Goal: Navigation & Orientation: Find specific page/section

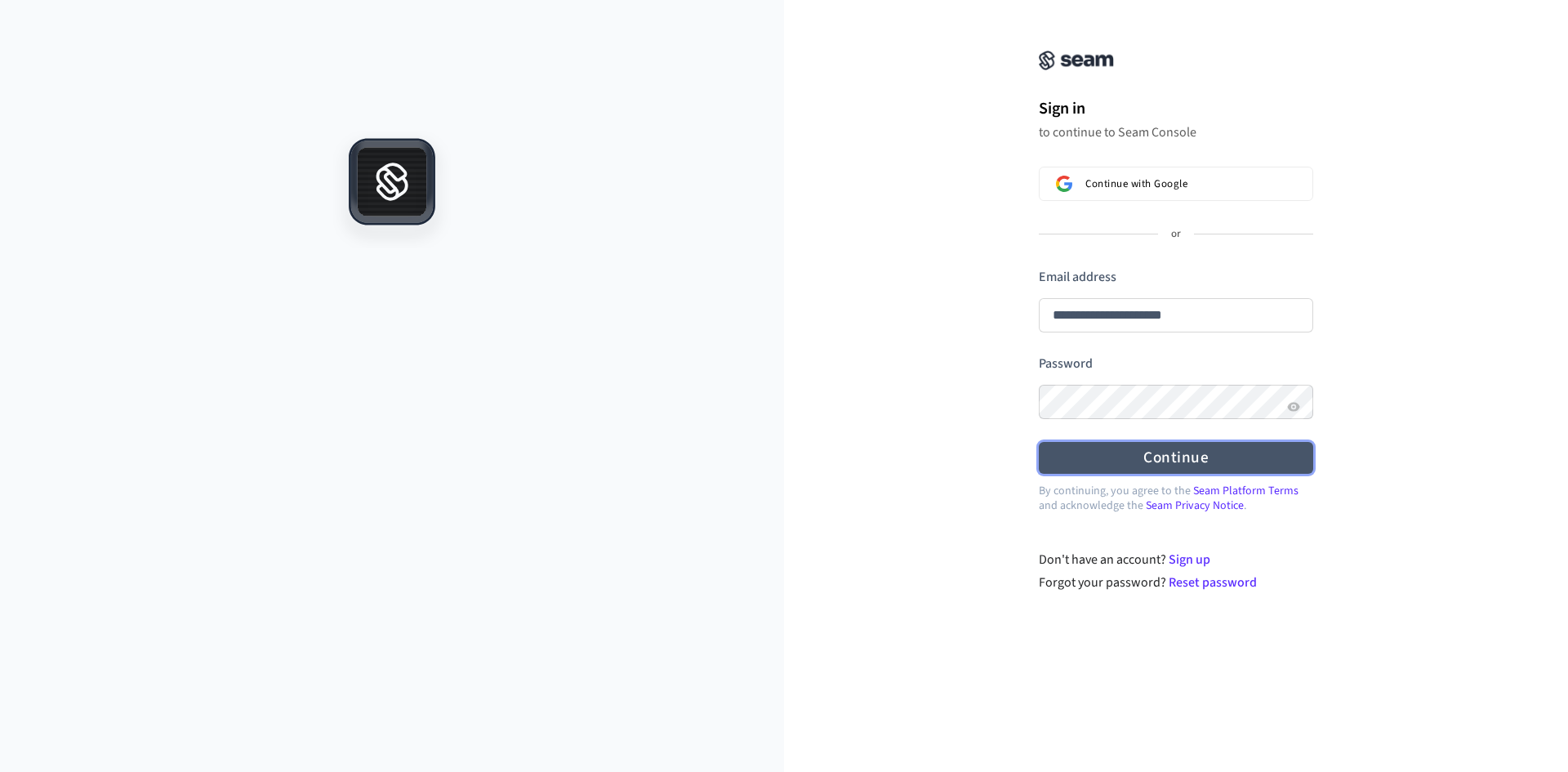
click at [1140, 365] on form "**********" at bounding box center [1176, 371] width 275 height 206
click at [1137, 452] on button "Continue" at bounding box center [1176, 457] width 275 height 32
type input "**********"
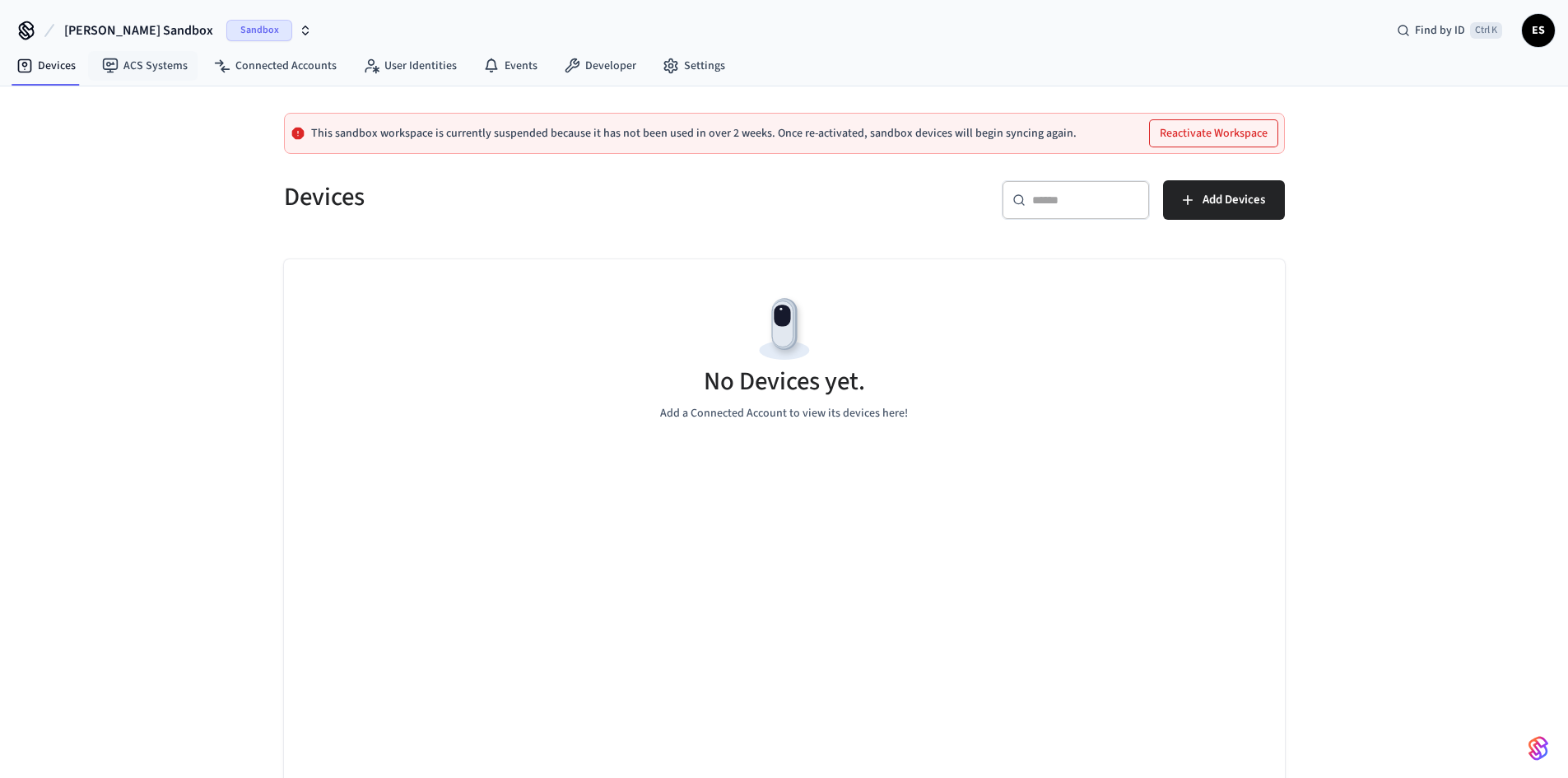
click at [134, 36] on span "[PERSON_NAME] Sandbox" at bounding box center [138, 30] width 149 height 20
click at [165, 139] on div "Software Production" at bounding box center [155, 137] width 225 height 22
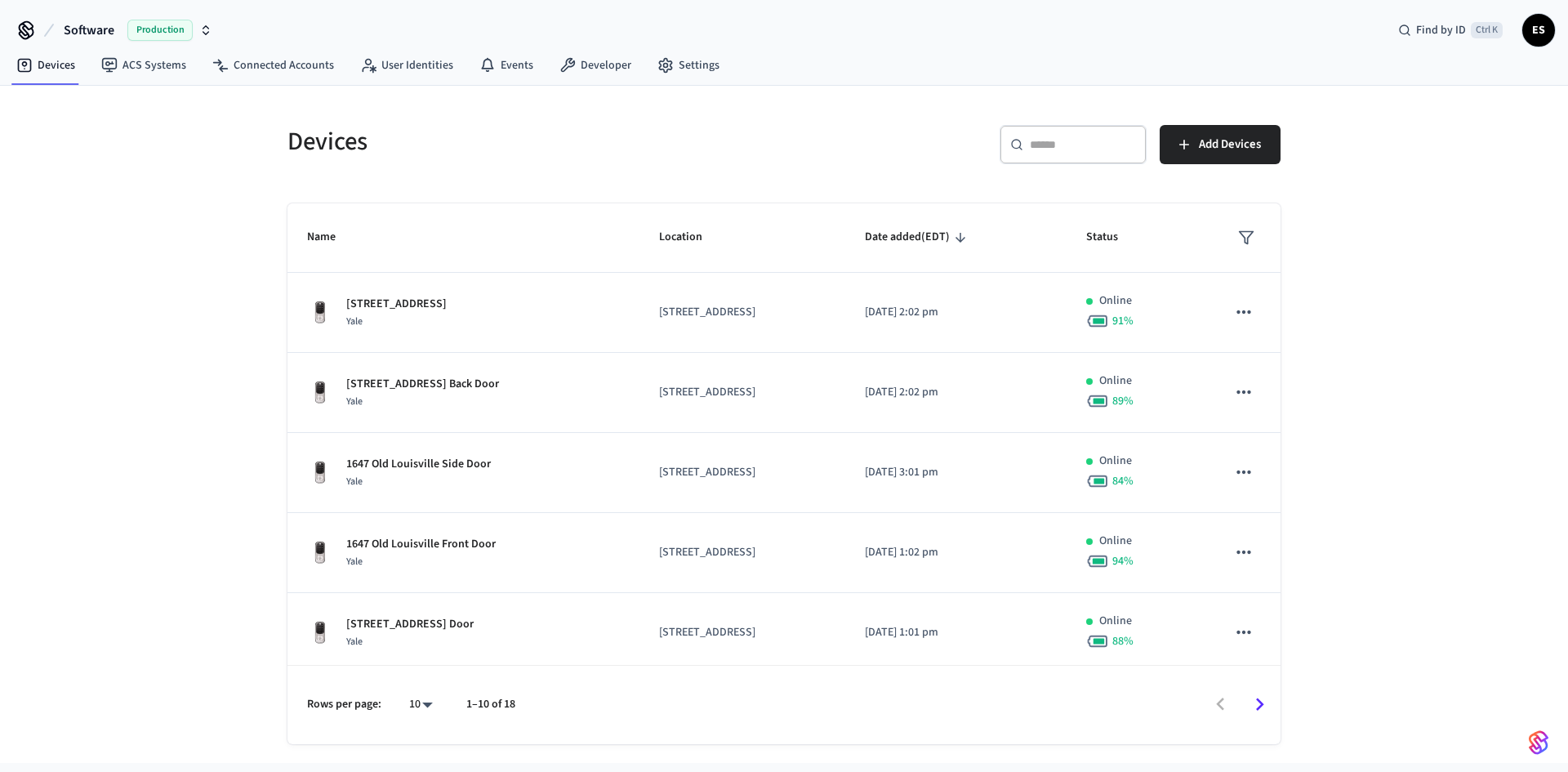
scroll to position [397, 0]
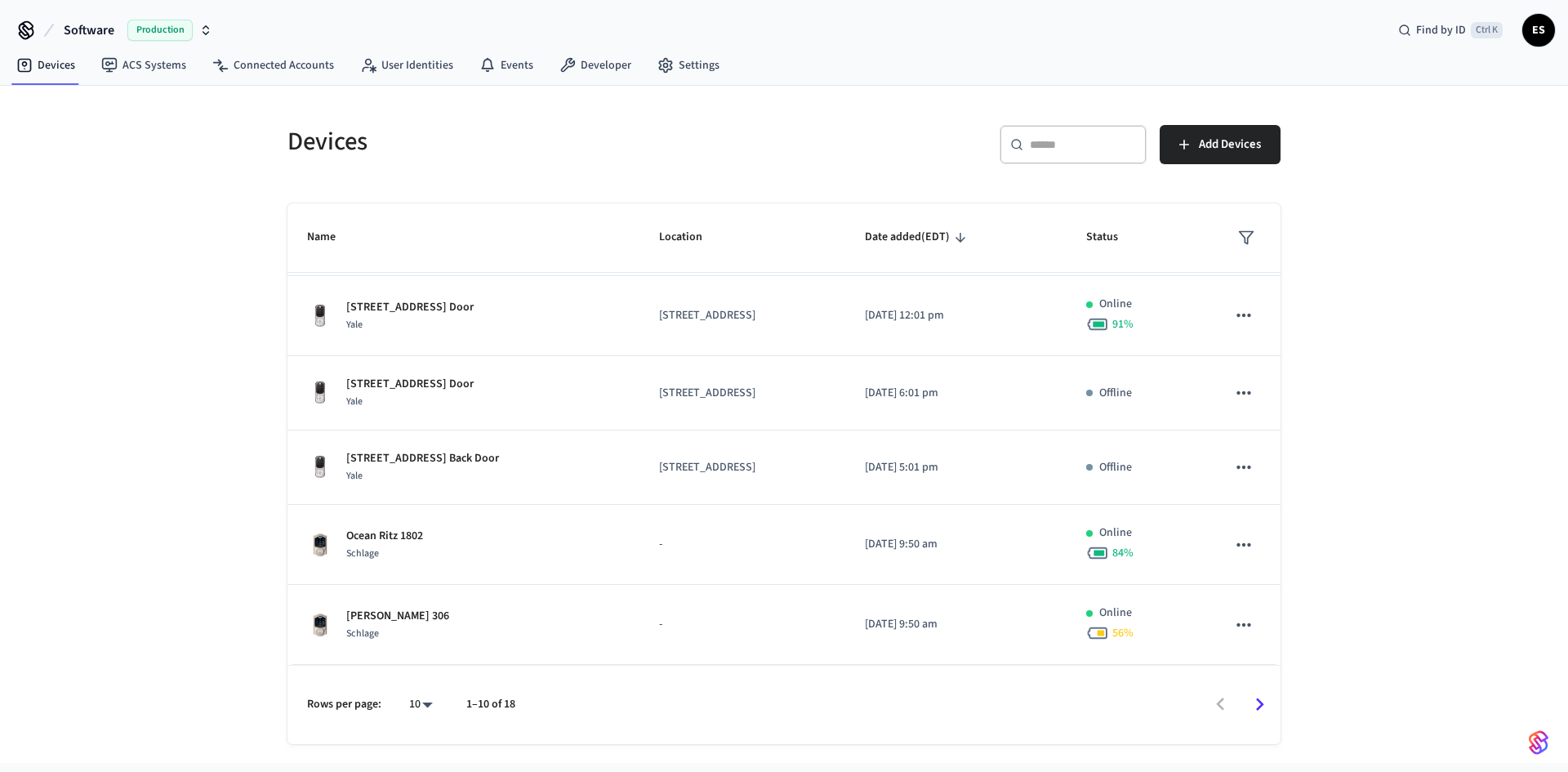
click at [1265, 702] on icon "Go to next page" at bounding box center [1259, 704] width 25 height 25
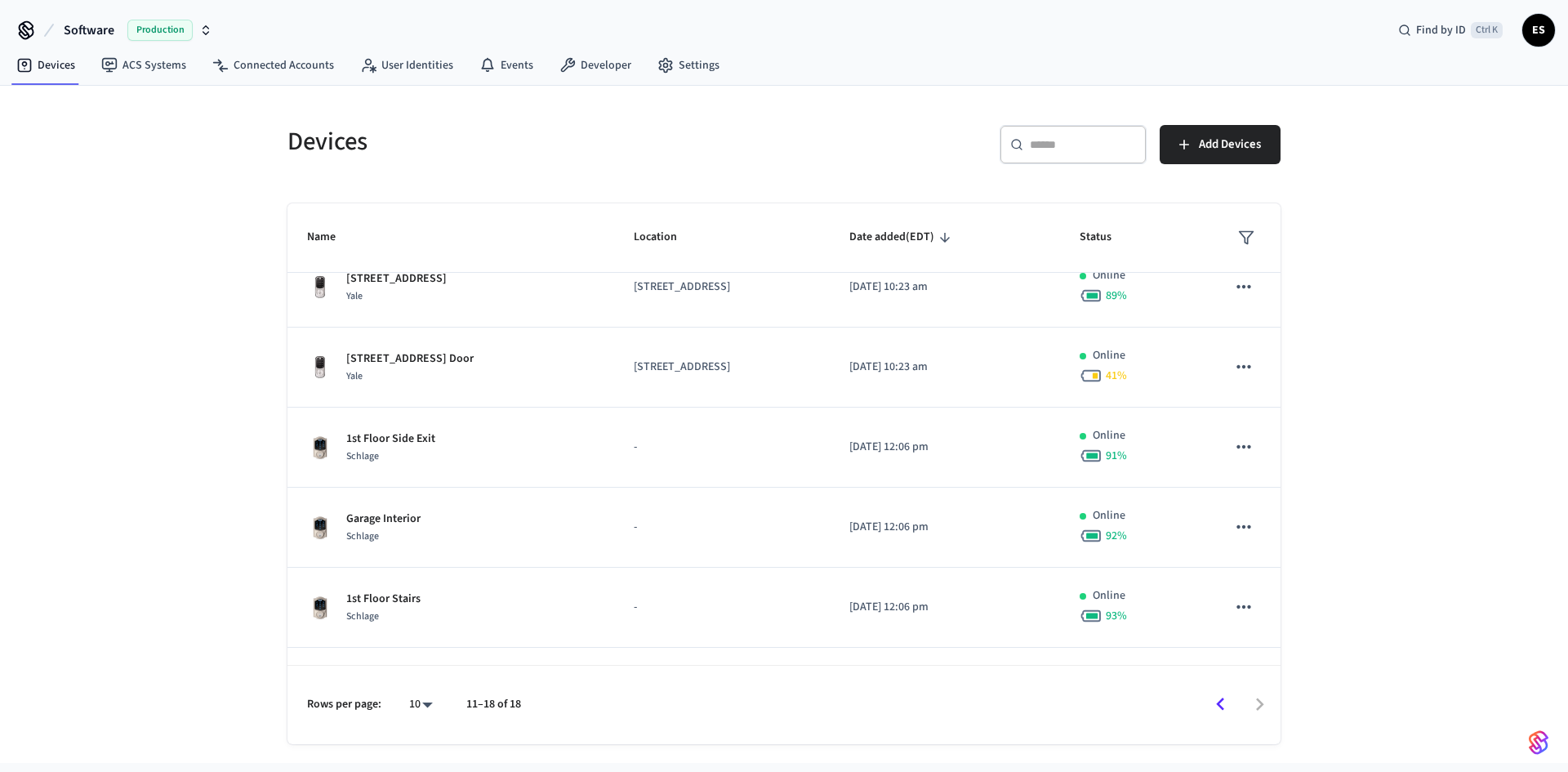
scroll to position [0, 0]
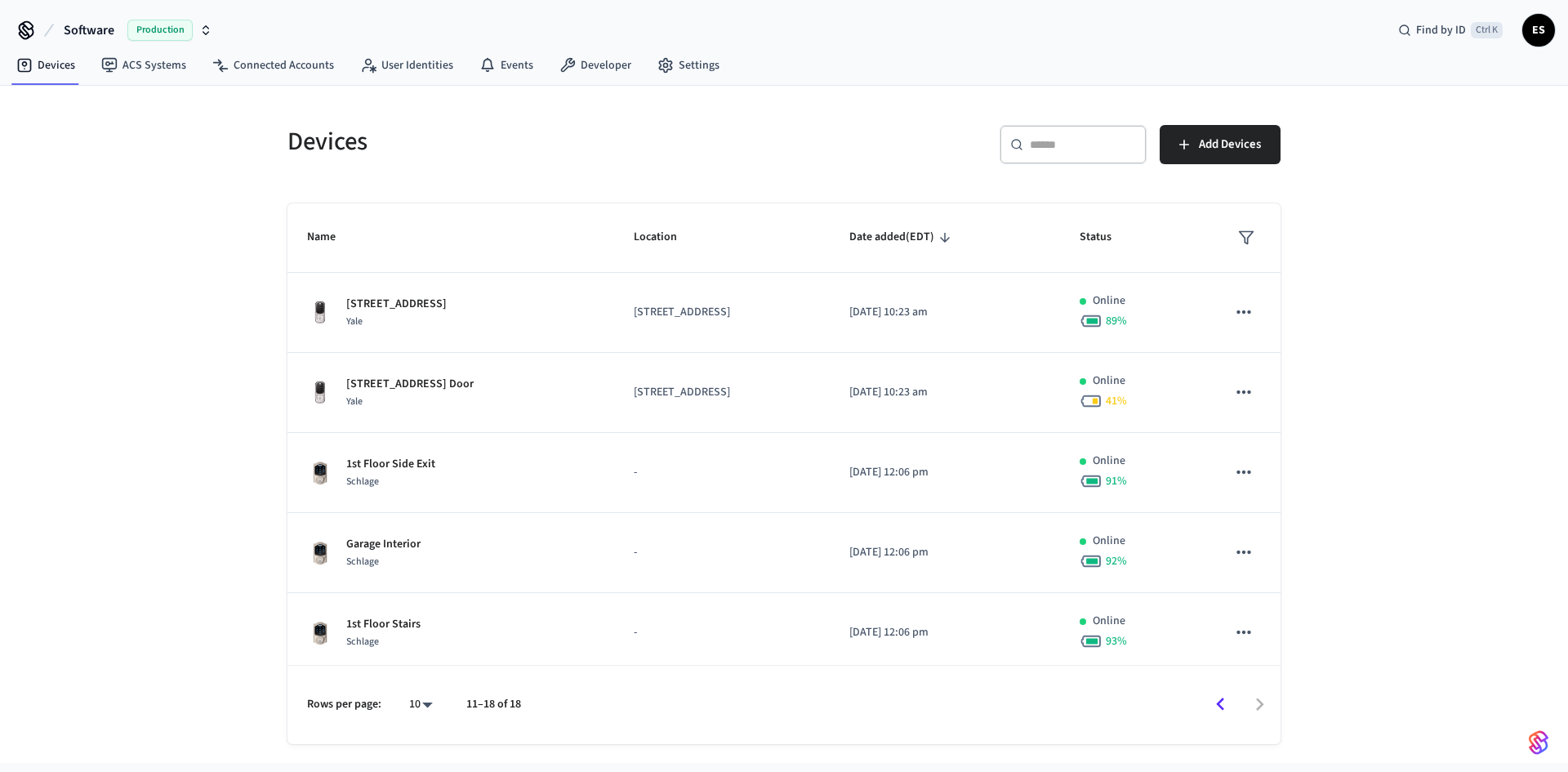
click at [1290, 326] on div "Devices ​ ​ Add Devices Name Location Date added (EDT) Status 909 E Gray St Sid…" at bounding box center [784, 425] width 1020 height 638
click at [1215, 705] on icon "Go to previous page" at bounding box center [1220, 704] width 25 height 25
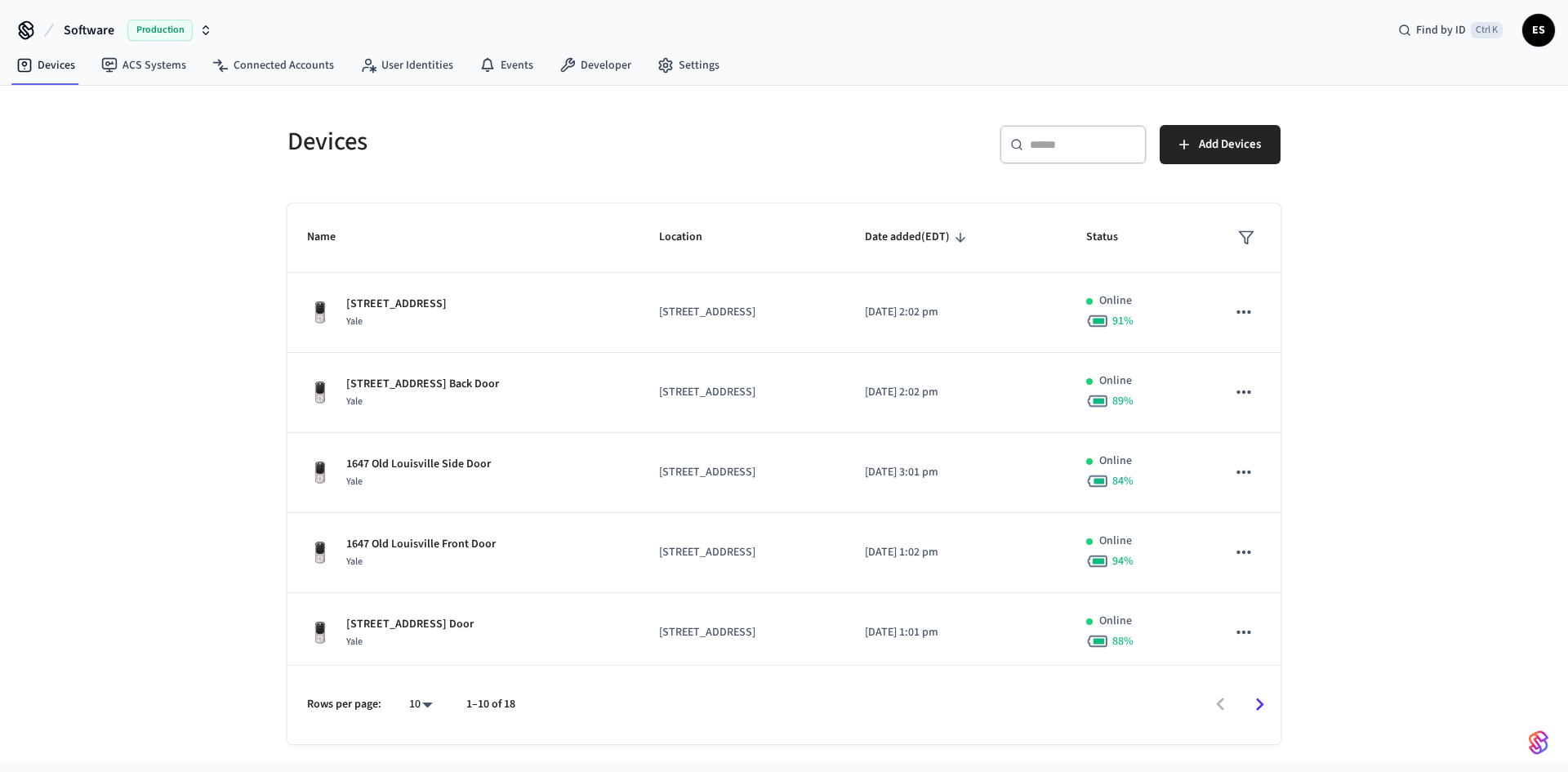
scroll to position [397, 0]
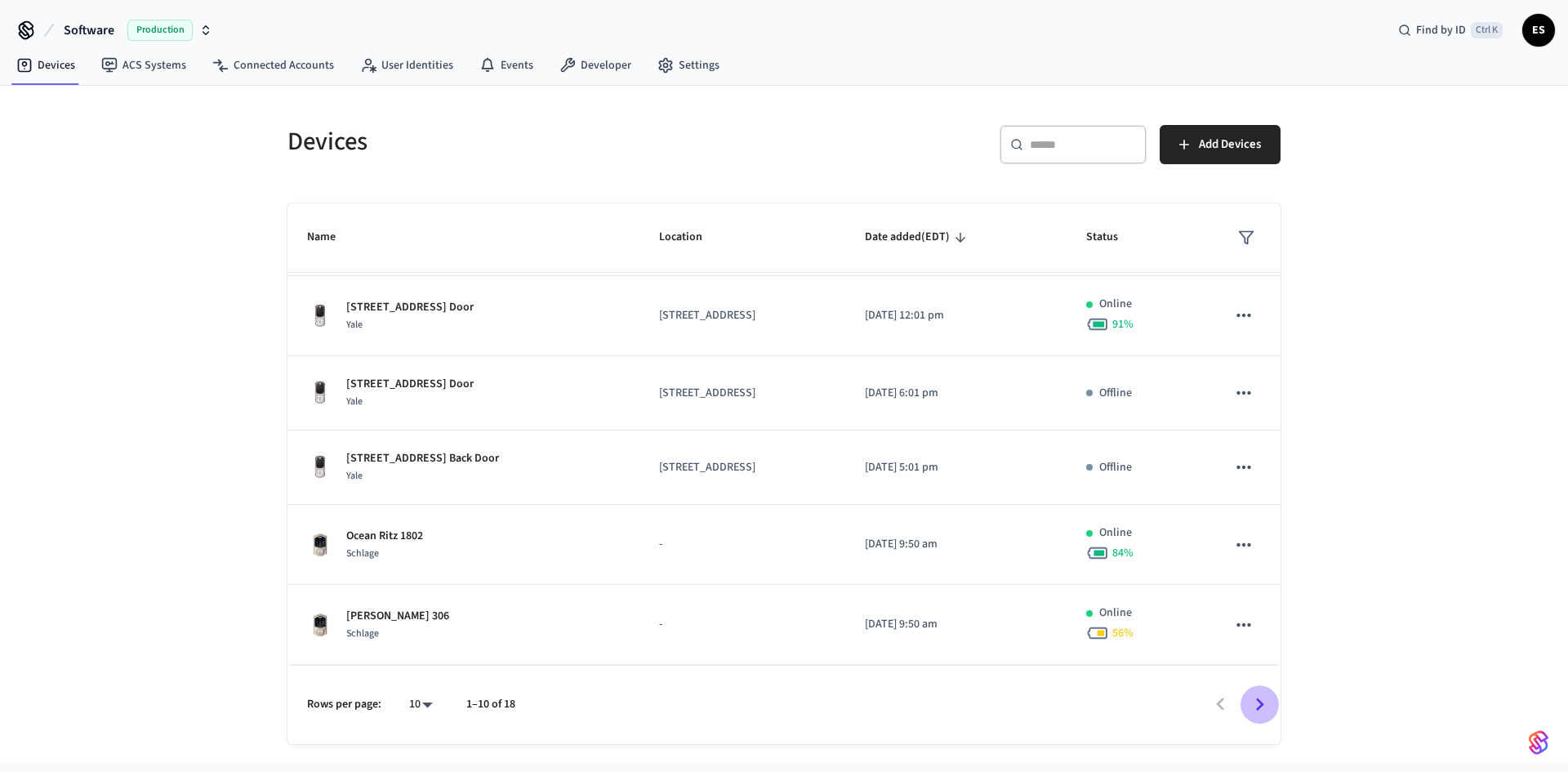
click at [1249, 707] on icon "Go to next page" at bounding box center [1259, 704] width 25 height 25
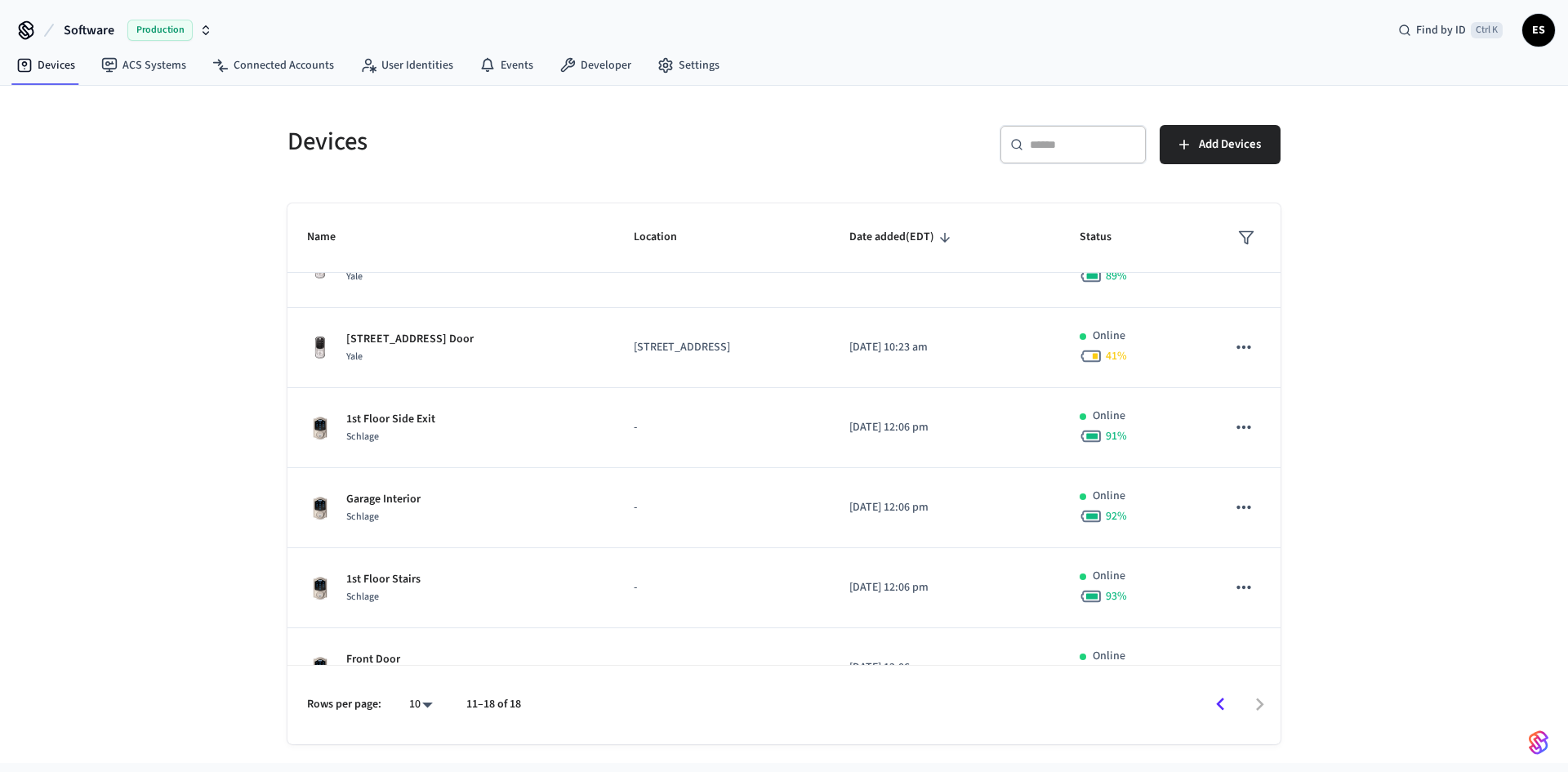
scroll to position [0, 0]
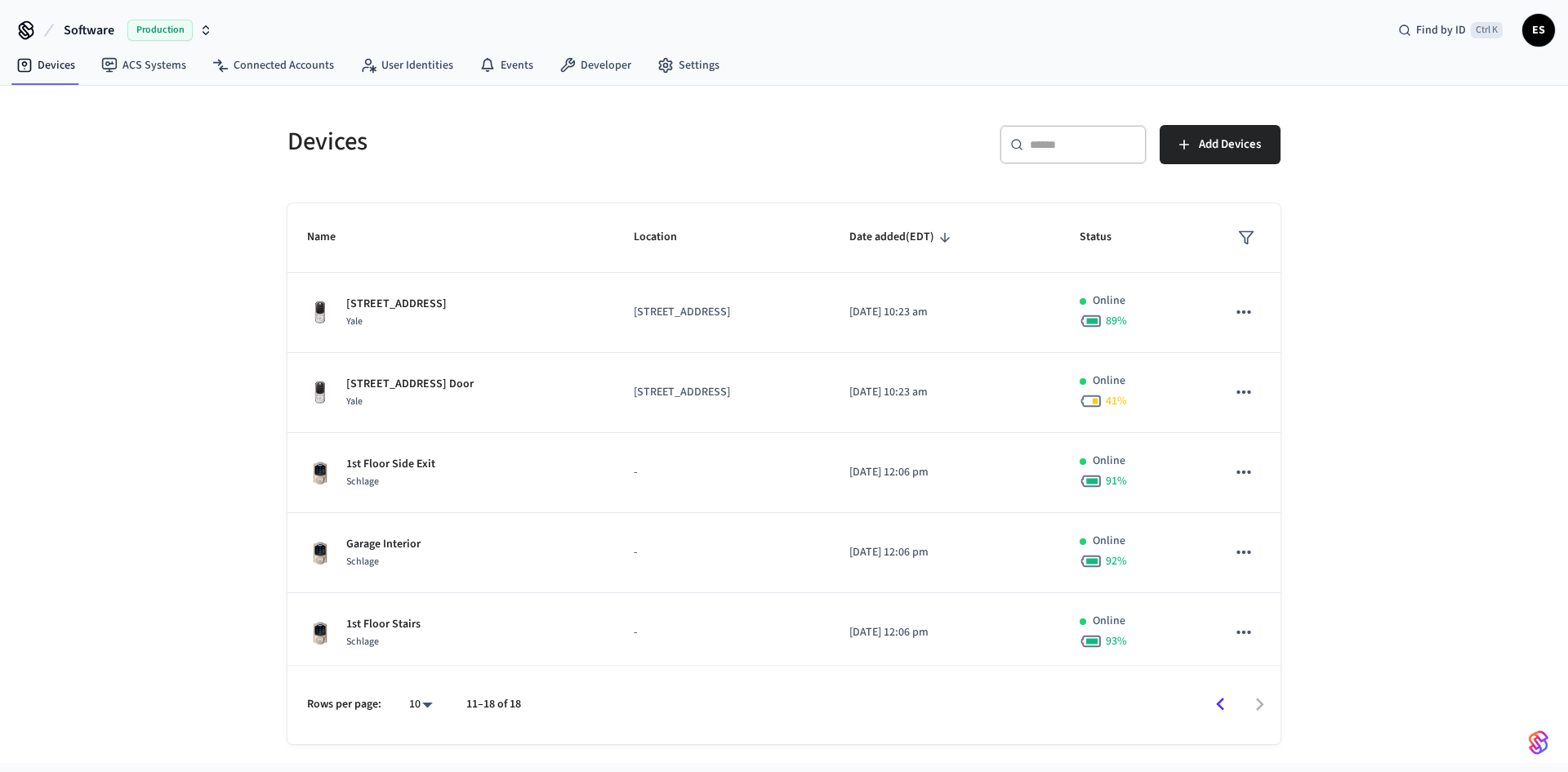
click at [1303, 359] on div "Devices ​ ​ Add Devices Name Location Date added (EDT) Status 909 E Gray St Sid…" at bounding box center [784, 414] width 1046 height 658
